Goal: Information Seeking & Learning: Learn about a topic

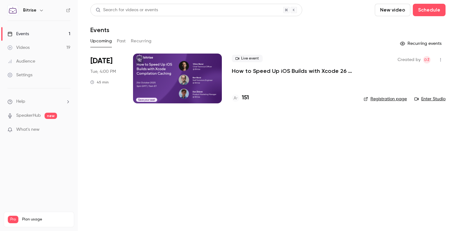
click at [124, 41] on button "Past" at bounding box center [121, 41] width 9 height 10
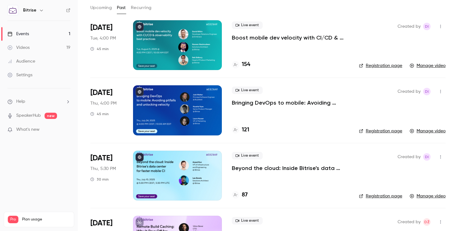
scroll to position [30, 0]
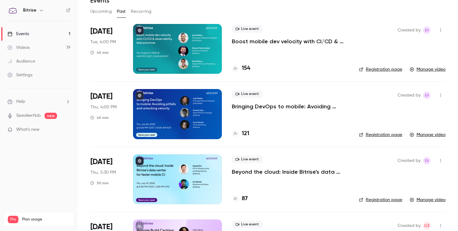
click at [370, 201] on link "Registration page" at bounding box center [380, 200] width 43 height 6
click at [300, 173] on p "Beyond the cloud: Inside Bitrise's data center for faster mobile CI" at bounding box center [290, 171] width 117 height 7
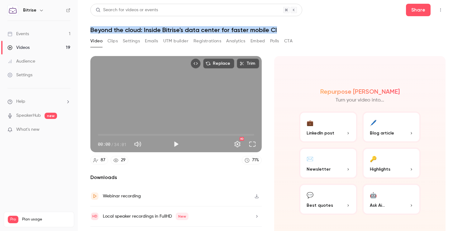
drag, startPoint x: 84, startPoint y: 28, endPoint x: 287, endPoint y: 32, distance: 203.1
click at [287, 32] on main "Search for videos or events Share Beyond the cloud: Inside Bitrise's data cente…" at bounding box center [268, 115] width 380 height 231
copy h1 "Beyond the cloud: Inside Bitrise's data center for faster mobile CI"
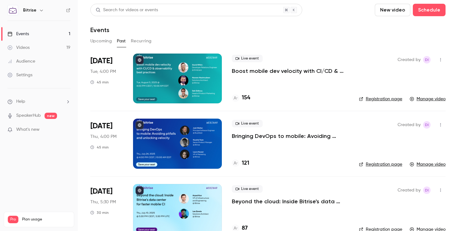
click at [238, 71] on p "Boost mobile dev velocity with CI/CD & observability best practices" at bounding box center [290, 70] width 117 height 7
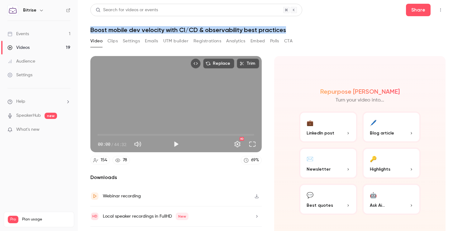
drag, startPoint x: 88, startPoint y: 28, endPoint x: 323, endPoint y: 33, distance: 234.5
click at [323, 33] on main "Search for videos or events Share Boost mobile dev velocity with CI/CD & observ…" at bounding box center [268, 115] width 380 height 231
copy h1 "Boost mobile dev velocity with CI/CD & observability best practices"
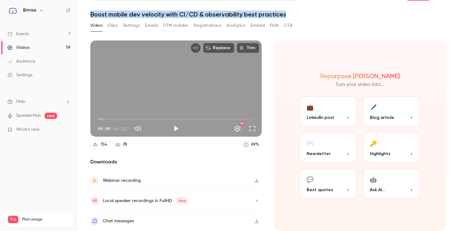
click at [126, 25] on button "Settings" at bounding box center [131, 26] width 17 height 10
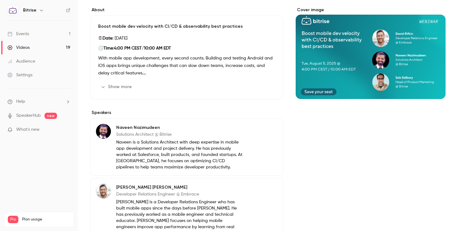
scroll to position [44, 0]
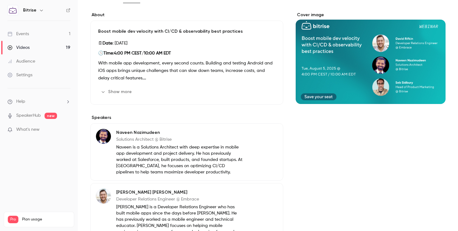
click at [122, 90] on button "Show more" at bounding box center [116, 92] width 37 height 10
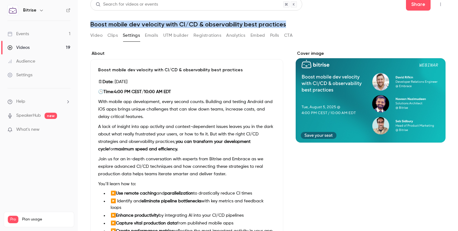
scroll to position [0, 0]
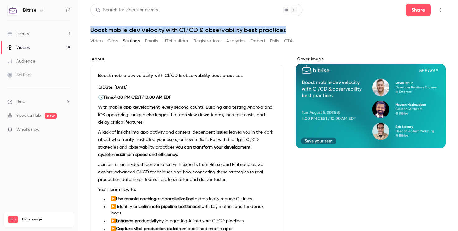
click at [97, 42] on button "Video" at bounding box center [96, 41] width 12 height 10
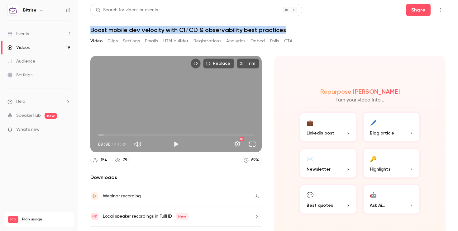
click at [109, 42] on button "Clips" at bounding box center [112, 41] width 10 height 10
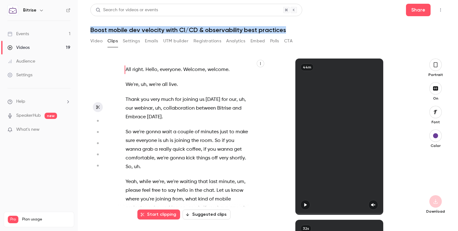
click at [127, 40] on button "Settings" at bounding box center [131, 41] width 17 height 10
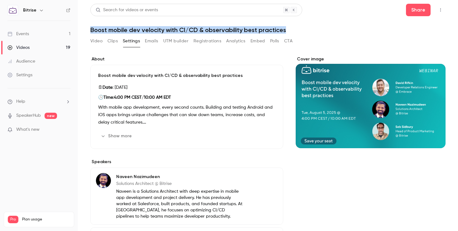
click at [216, 43] on button "Registrations" at bounding box center [207, 41] width 28 height 10
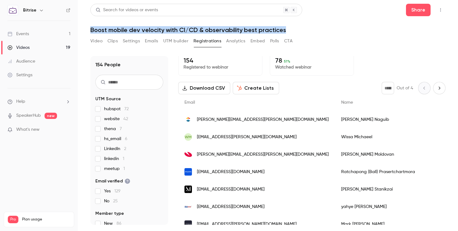
scroll to position [7, 0]
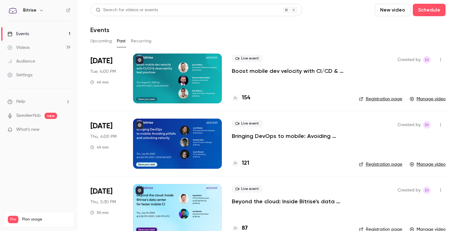
click at [292, 204] on p "Beyond the cloud: Inside Bitrise's data center for faster mobile CI" at bounding box center [290, 201] width 117 height 7
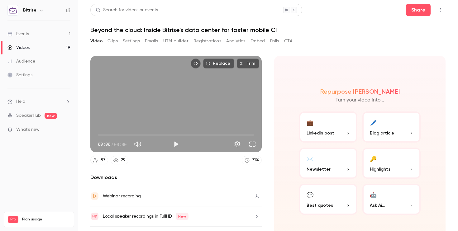
click at [206, 41] on button "Registrations" at bounding box center [207, 41] width 28 height 10
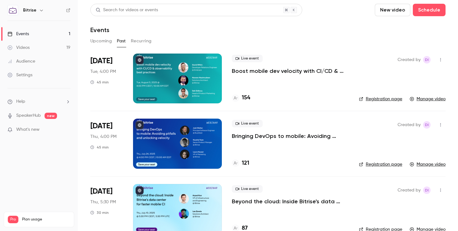
click at [277, 137] on p "Bringing DevOps to mobile: Avoiding pitfalls and unlocking velocity" at bounding box center [290, 135] width 117 height 7
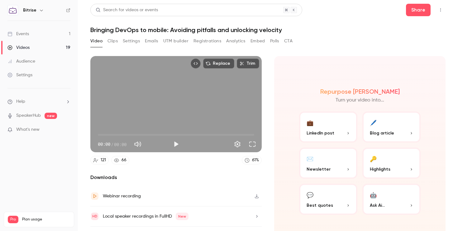
drag, startPoint x: 149, startPoint y: 32, endPoint x: 127, endPoint y: 30, distance: 21.7
click at [149, 32] on h1 "Bringing DevOps to mobile: Avoiding pitfalls and unlocking velocity" at bounding box center [267, 29] width 355 height 7
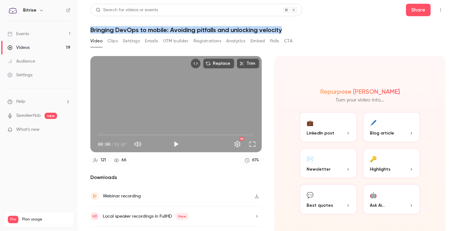
drag, startPoint x: 92, startPoint y: 30, endPoint x: 293, endPoint y: 28, distance: 200.9
click at [293, 28] on h1 "Bringing DevOps to mobile: Avoiding pitfalls and unlocking velocity" at bounding box center [267, 29] width 355 height 7
copy h1 "Bringing DevOps to mobile: Avoiding pitfalls and unlocking velocity"
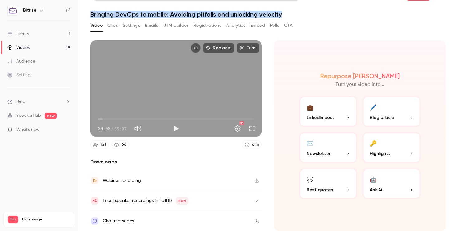
click at [127, 25] on button "Settings" at bounding box center [131, 26] width 17 height 10
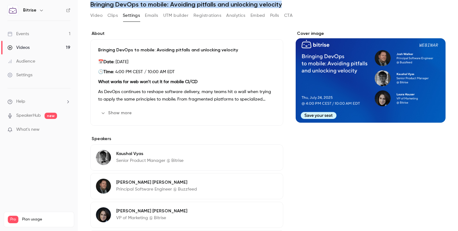
scroll to position [26, 0]
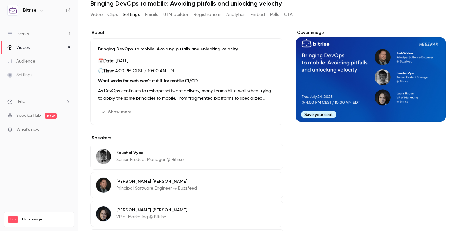
click at [186, 97] on p "As DevOps continues to reshape software delivery, many teams hit a wall when tr…" at bounding box center [186, 94] width 177 height 15
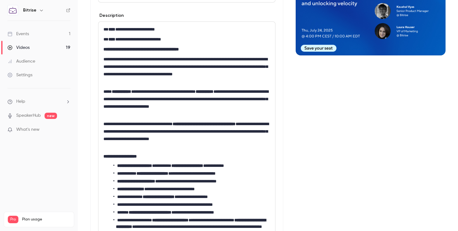
scroll to position [102, 0]
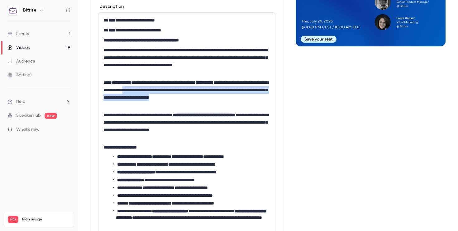
drag, startPoint x: 175, startPoint y: 90, endPoint x: 184, endPoint y: 103, distance: 15.6
click at [184, 103] on p "**********" at bounding box center [186, 94] width 167 height 30
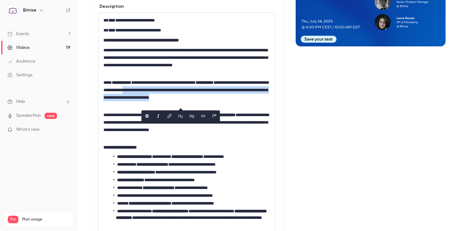
copy p "**********"
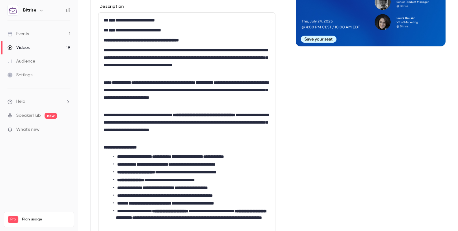
click at [140, 58] on p "**********" at bounding box center [186, 61] width 167 height 30
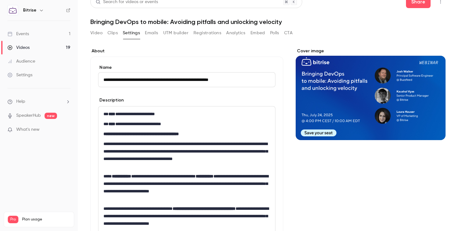
scroll to position [0, 0]
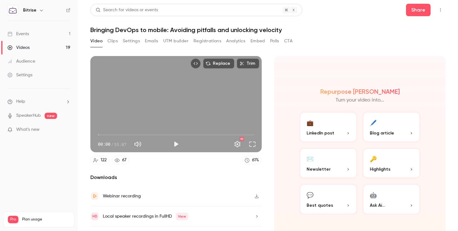
drag, startPoint x: 221, startPoint y: 42, endPoint x: 220, endPoint y: 46, distance: 4.2
click at [221, 42] on button "Registrations" at bounding box center [207, 41] width 28 height 10
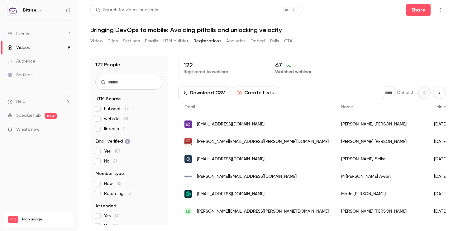
click at [99, 40] on button "Video" at bounding box center [96, 41] width 12 height 10
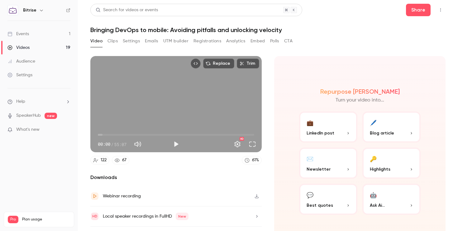
scroll to position [16, 0]
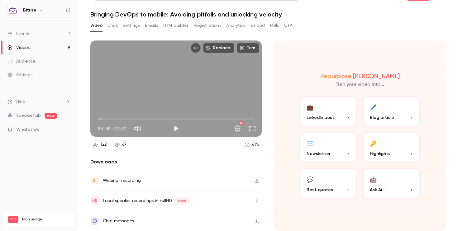
click at [112, 25] on button "Clips" at bounding box center [112, 26] width 10 height 10
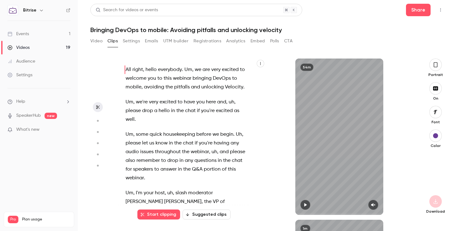
click at [261, 61] on button "button" at bounding box center [260, 63] width 7 height 7
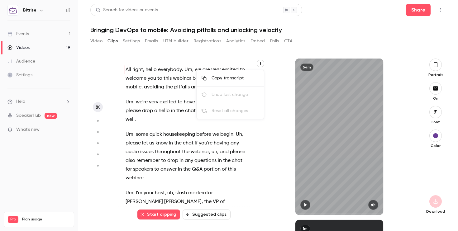
click at [243, 80] on div "Copy transcript" at bounding box center [234, 78] width 47 height 6
